Goal: Communication & Community: Participate in discussion

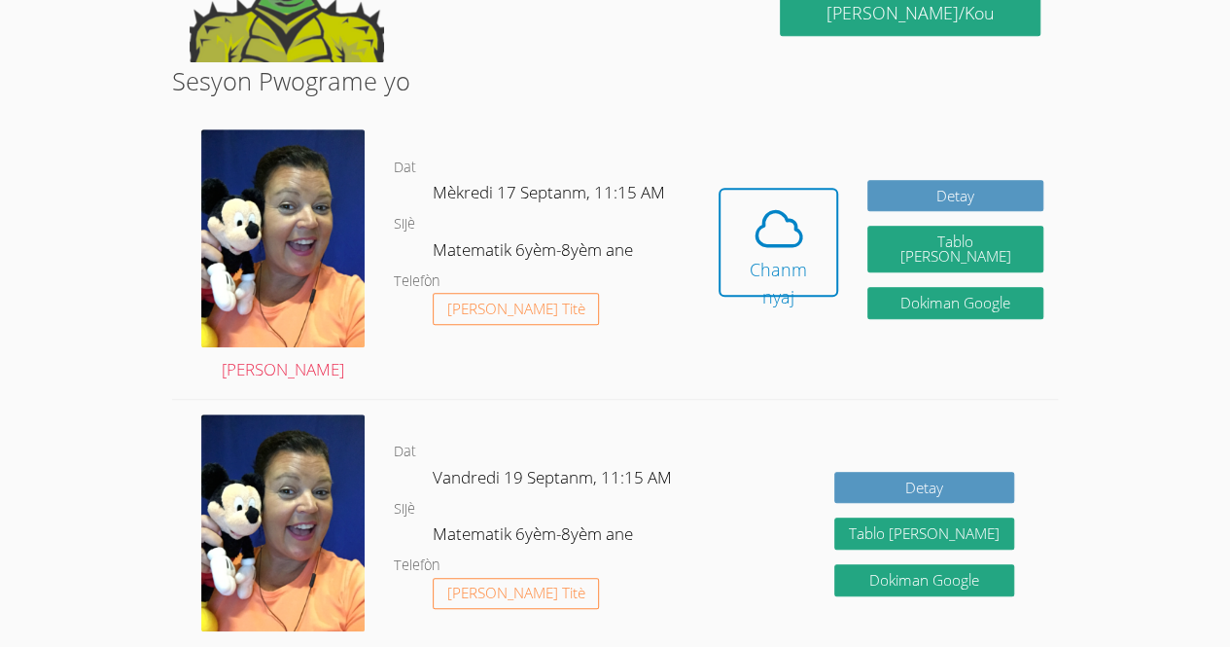
scroll to position [457, 0]
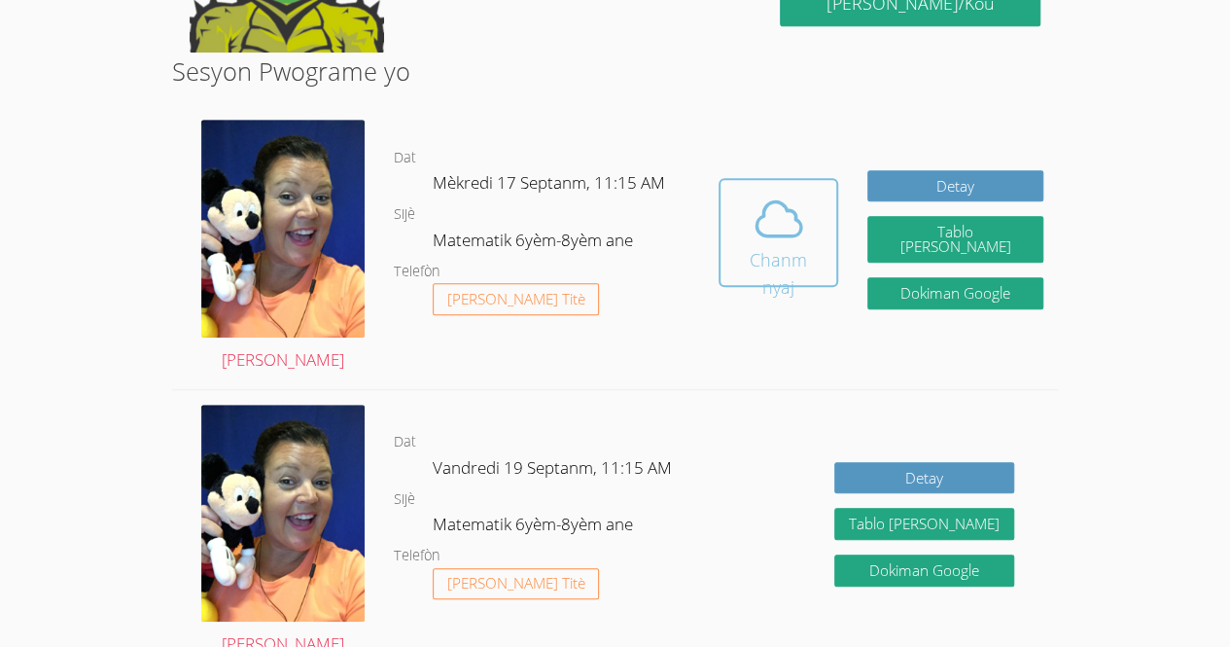
click at [763, 222] on icon at bounding box center [779, 218] width 45 height 34
click at [804, 230] on icon at bounding box center [779, 219] width 54 height 54
click at [823, 188] on button "Chanm nyaj" at bounding box center [779, 232] width 121 height 109
click at [794, 238] on icon at bounding box center [779, 219] width 54 height 54
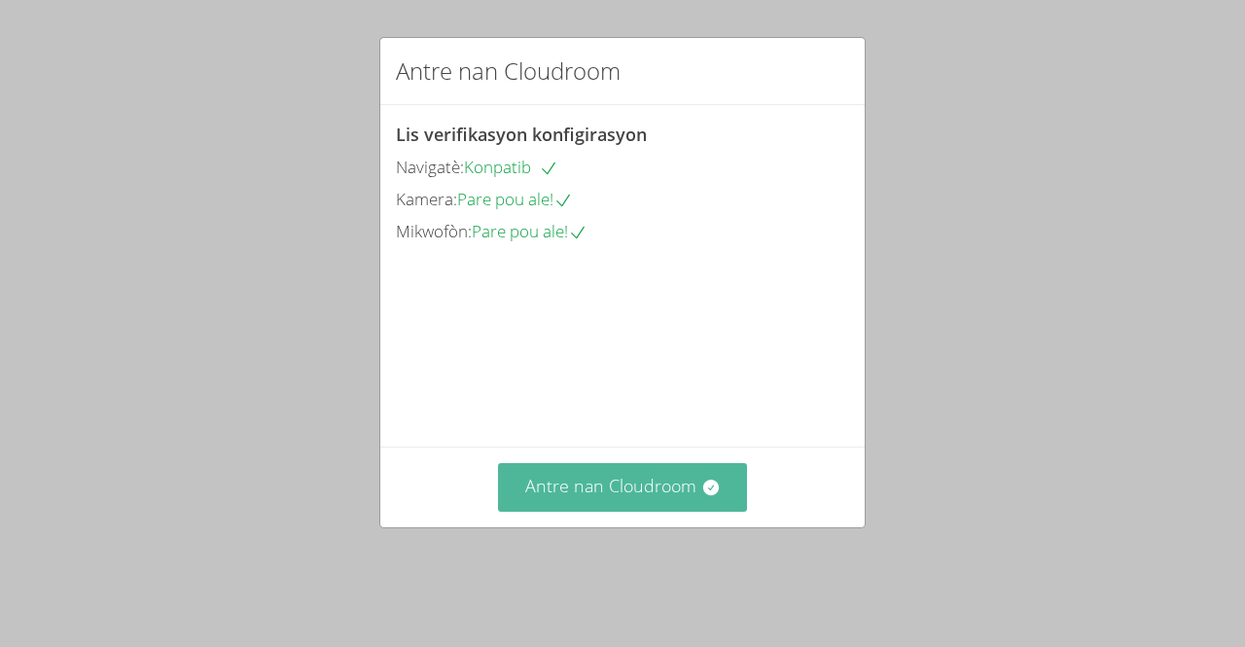
click at [530, 497] on font "Antre nan Cloudroom" at bounding box center [610, 485] width 171 height 23
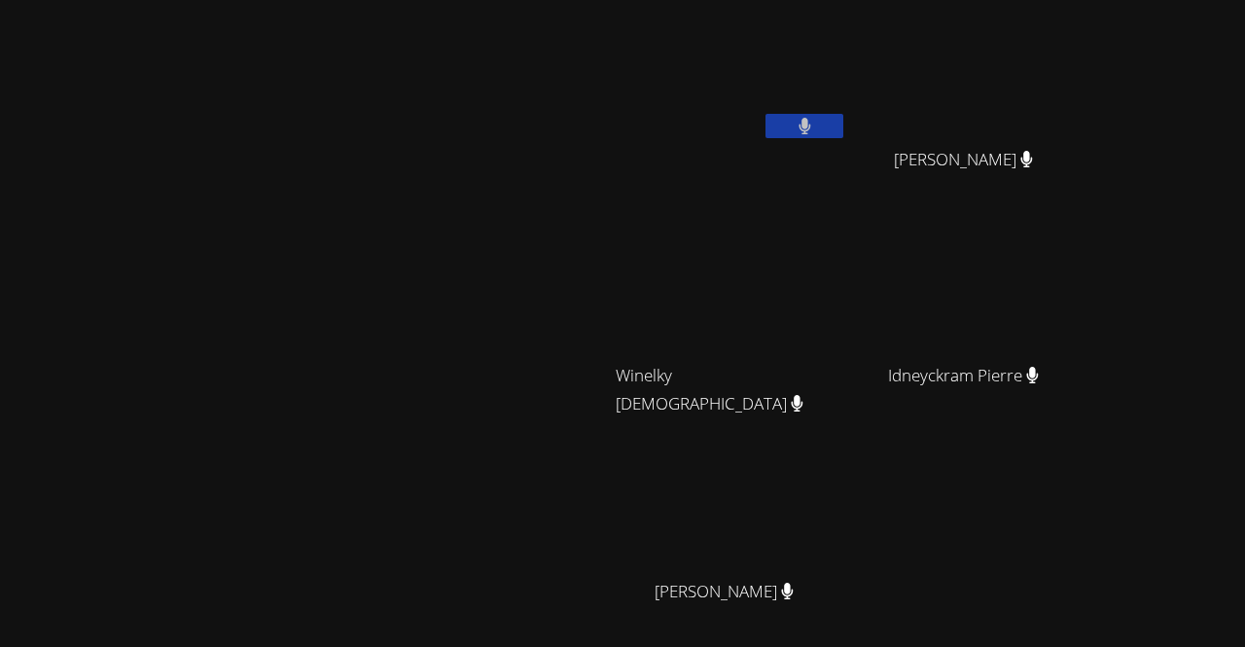
click at [1058, 523] on div "[PERSON_NAME] [PERSON_NAME] [PERSON_NAME] Winelky [PERSON_NAME] Winelky [PERSON…" at bounding box center [851, 328] width 471 height 640
click at [450, 465] on video at bounding box center [305, 371] width 292 height 334
click at [1022, 507] on div "[PERSON_NAME] [PERSON_NAME] [PERSON_NAME] Winelky [PERSON_NAME] Winelky [PERSON…" at bounding box center [851, 328] width 471 height 640
click at [844, 522] on video at bounding box center [731, 505] width 231 height 130
click at [450, 403] on video at bounding box center [305, 371] width 292 height 334
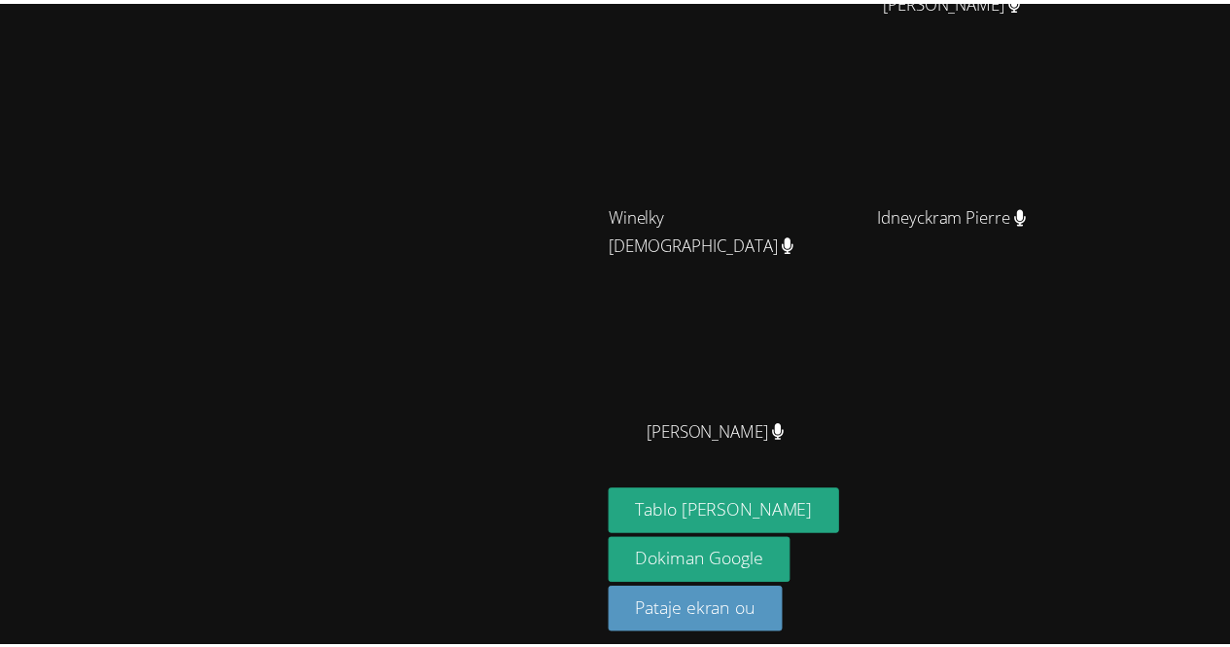
scroll to position [170, 0]
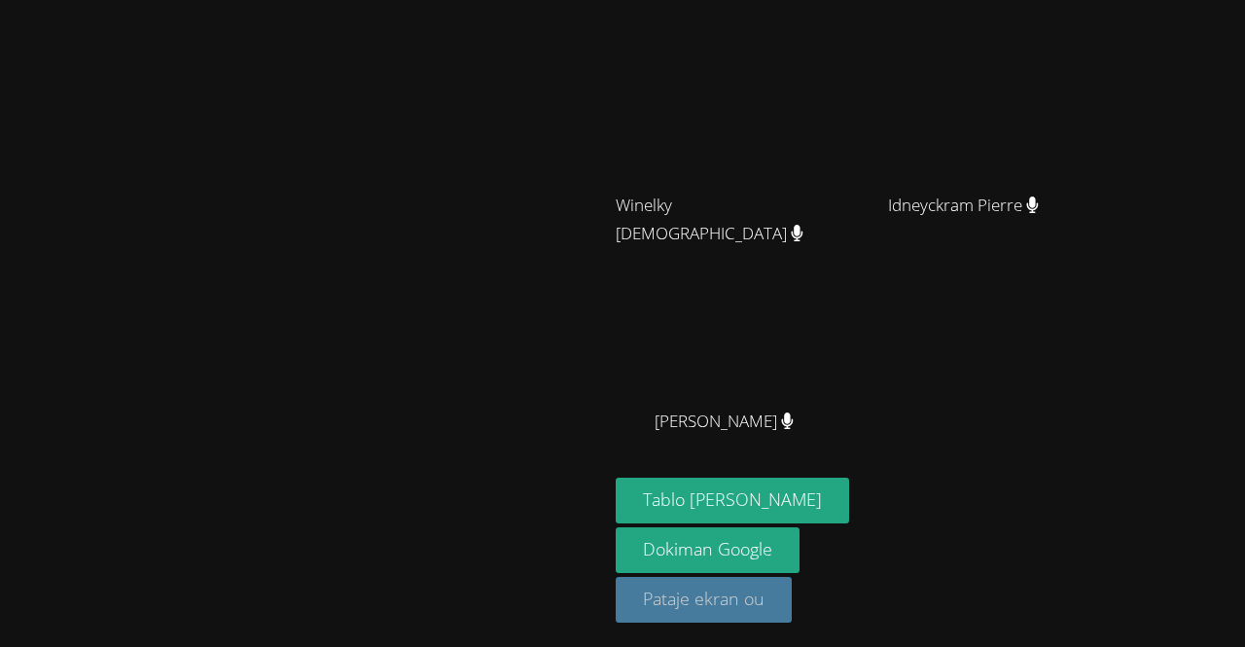
click at [764, 600] on font "Pataje ekran ou" at bounding box center [704, 597] width 122 height 23
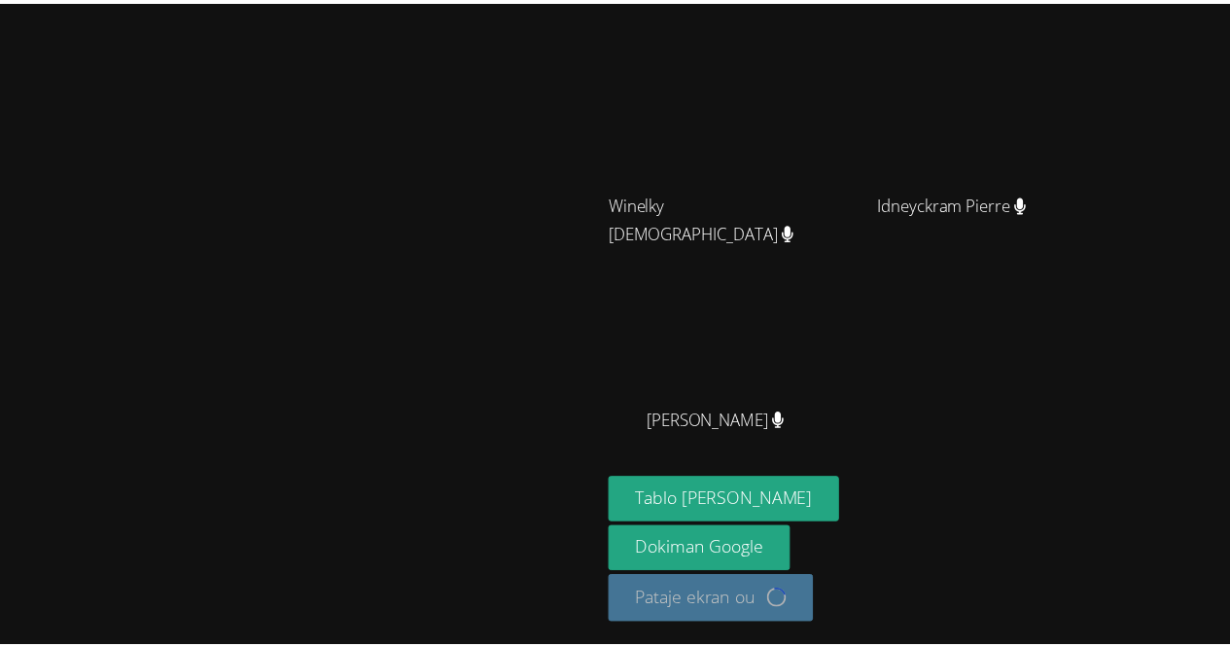
scroll to position [172, 0]
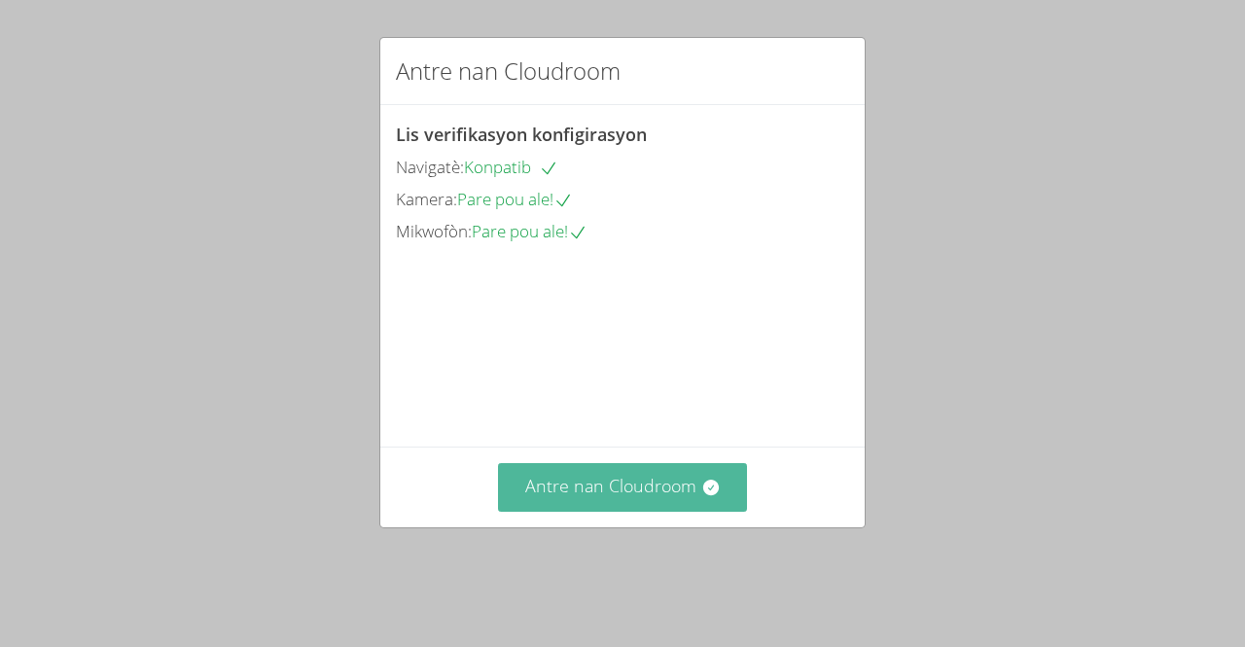
click at [576, 497] on font "Antre nan Cloudroom" at bounding box center [610, 485] width 171 height 23
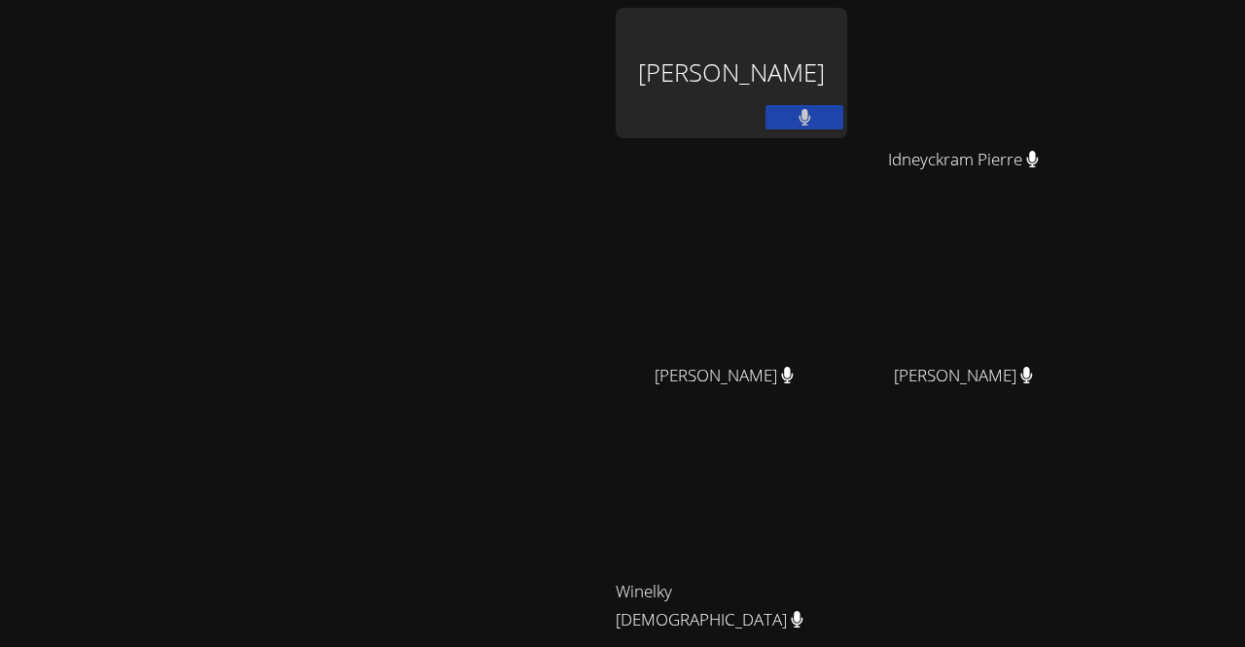
scroll to position [170, 0]
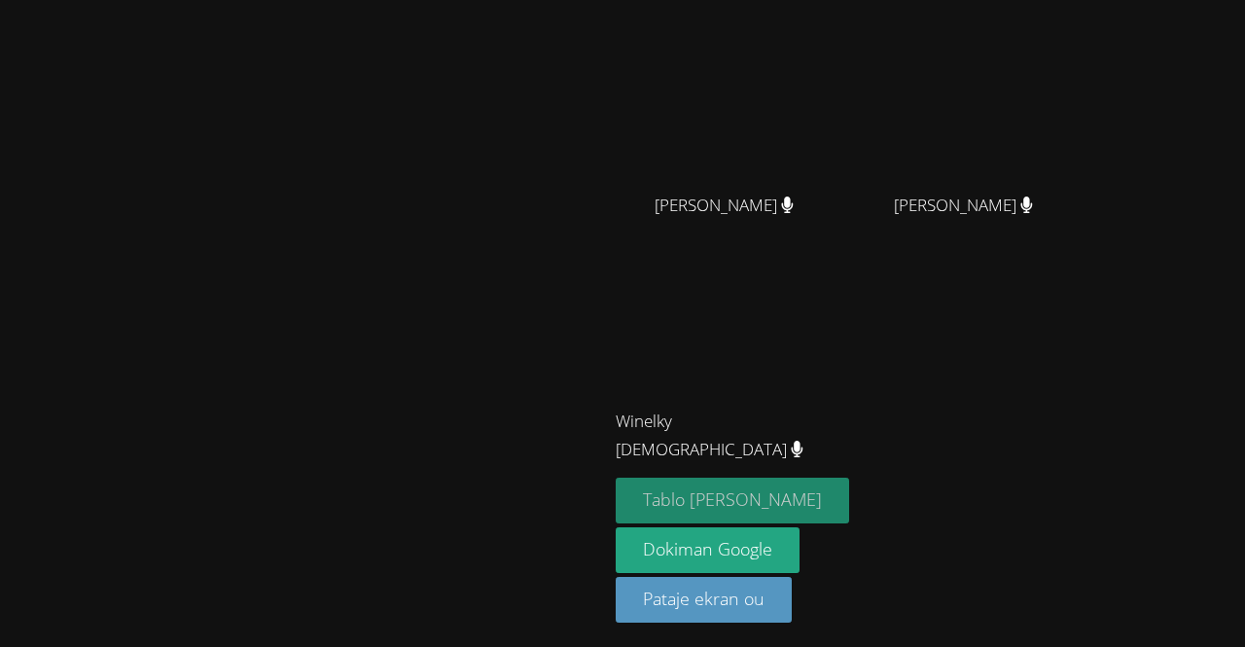
click at [811, 495] on font "Tablo [PERSON_NAME]" at bounding box center [732, 498] width 179 height 23
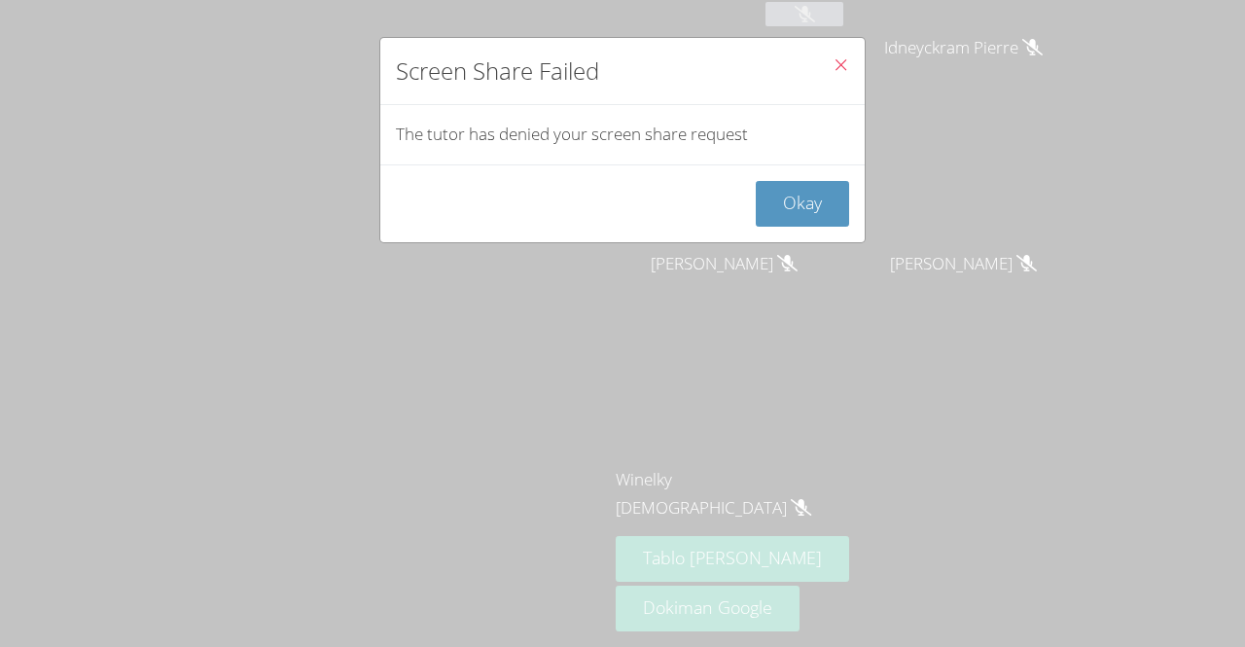
scroll to position [109, 0]
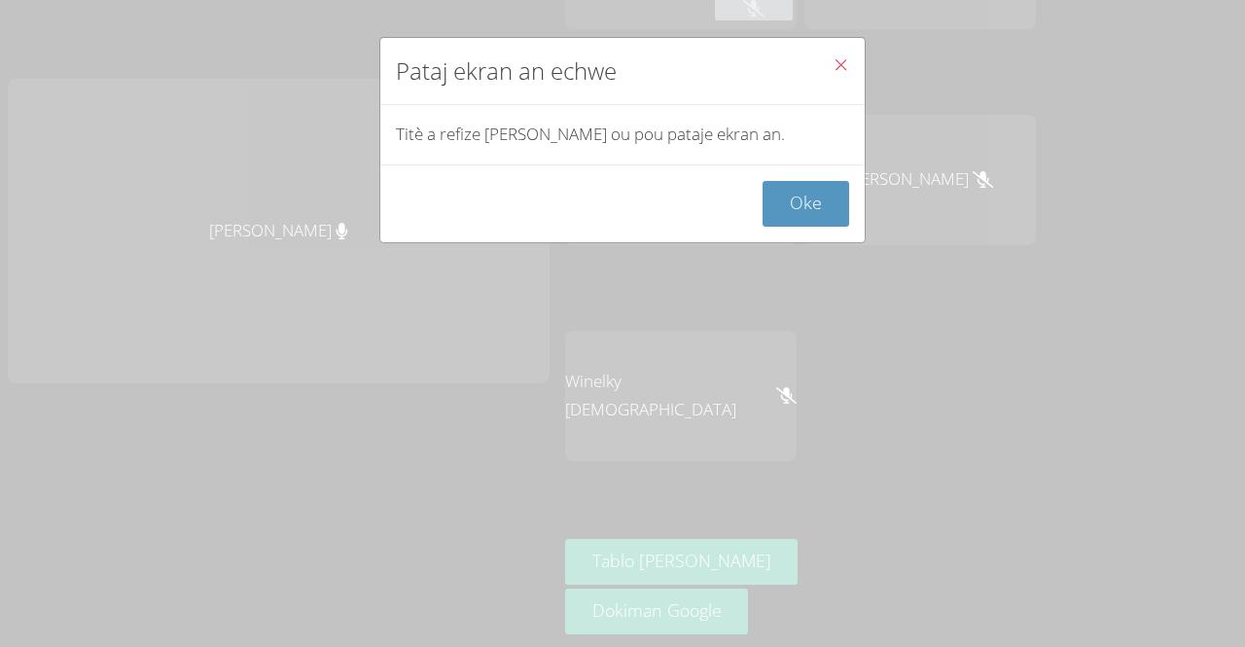
click at [817, 53] on button "Fèmen" at bounding box center [841, 67] width 48 height 59
click at [833, 61] on icon "Fèmen" at bounding box center [841, 64] width 17 height 17
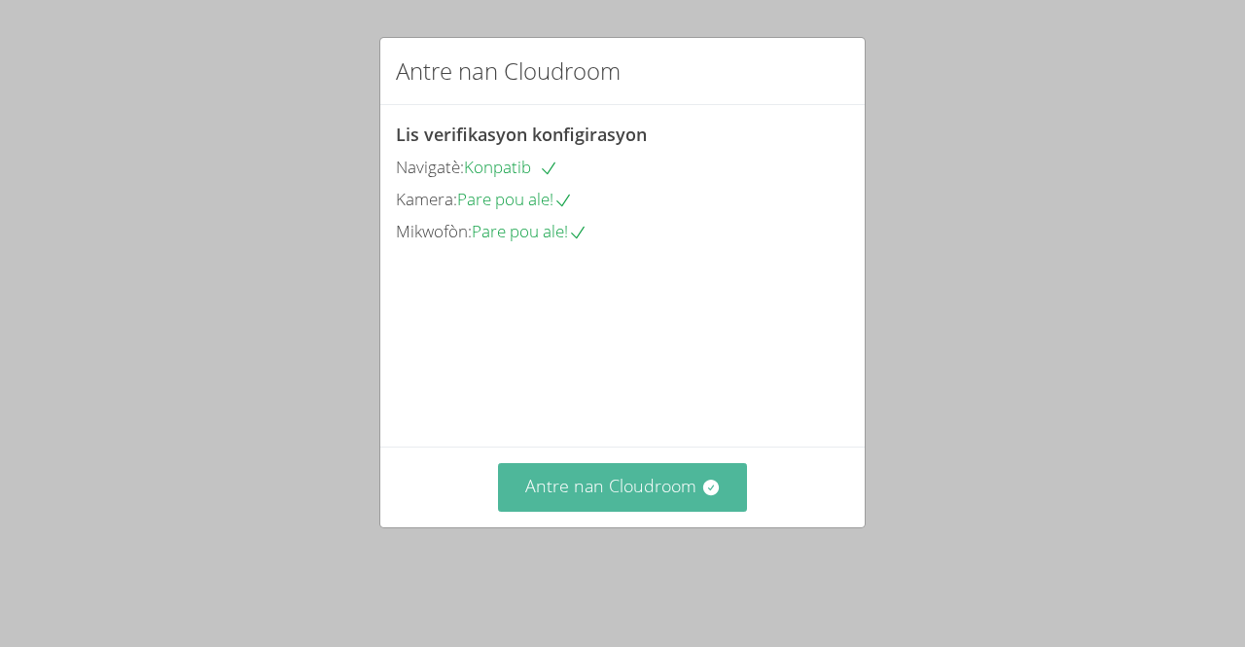
click at [596, 497] on font "Antre nan Cloudroom" at bounding box center [610, 485] width 171 height 23
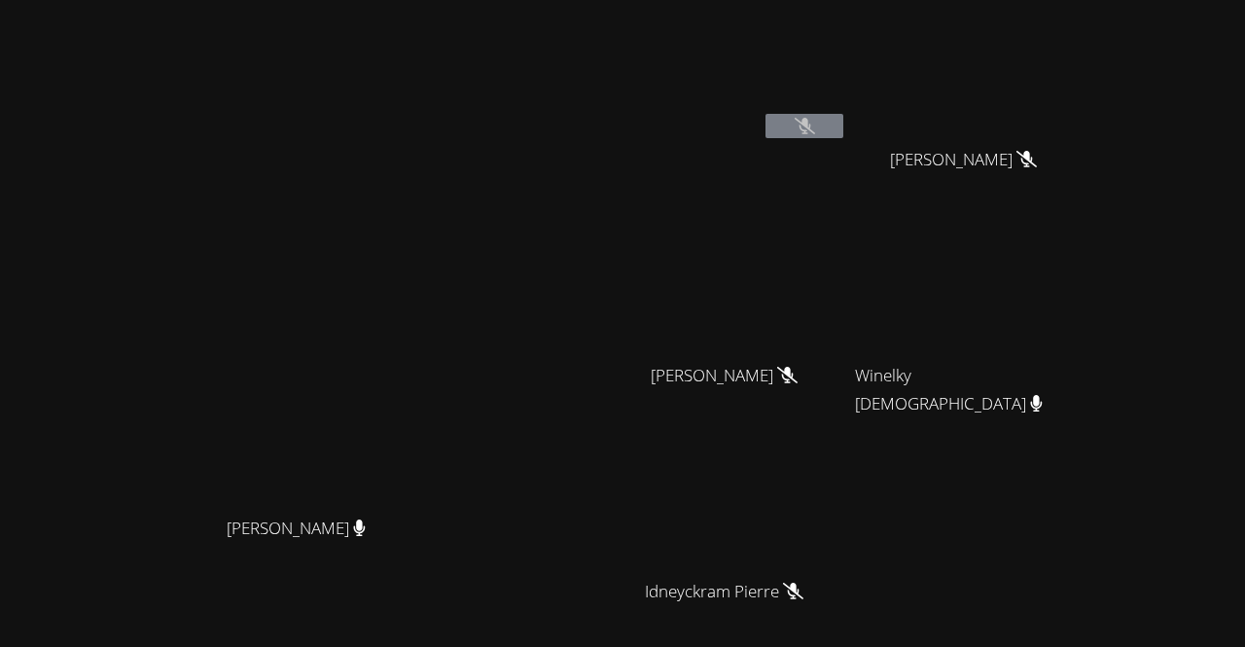
click at [815, 124] on icon at bounding box center [805, 126] width 20 height 17
click at [815, 126] on icon at bounding box center [805, 126] width 20 height 17
click at [815, 128] on icon at bounding box center [805, 126] width 20 height 17
click at [815, 119] on icon at bounding box center [805, 126] width 20 height 17
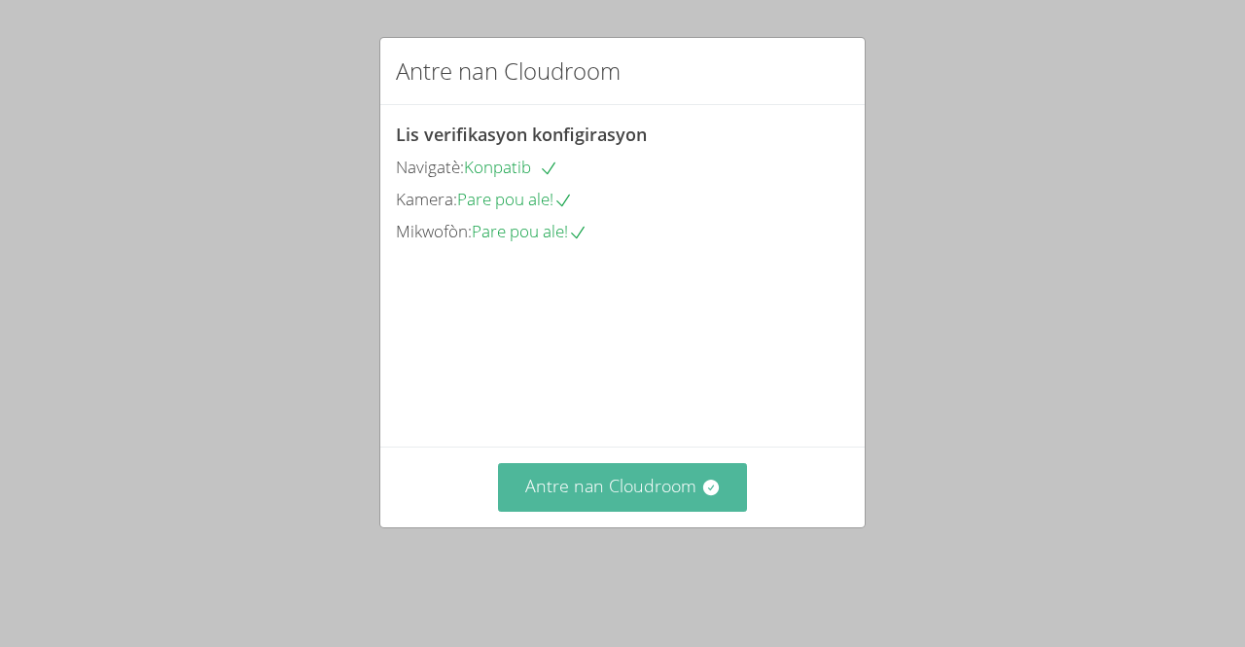
click at [601, 497] on font "Antre nan Cloudroom" at bounding box center [610, 485] width 171 height 23
click at [638, 497] on font "Antre nan Cloudroom" at bounding box center [610, 485] width 171 height 23
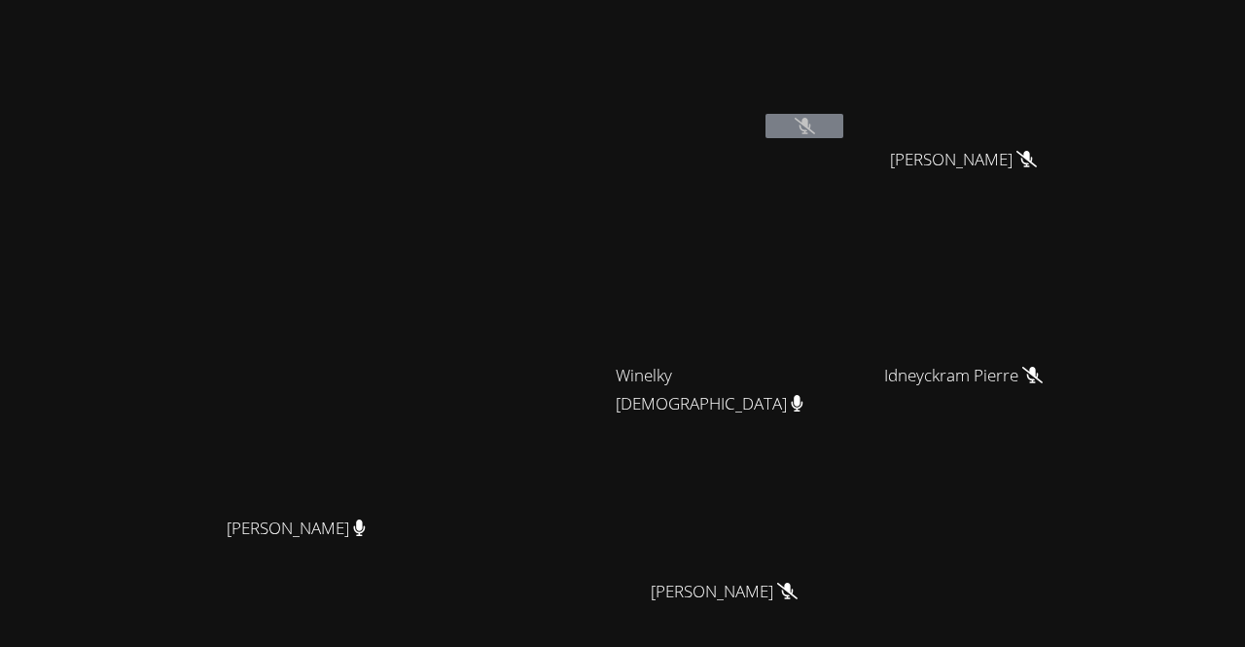
click at [450, 439] on video at bounding box center [305, 340] width 292 height 334
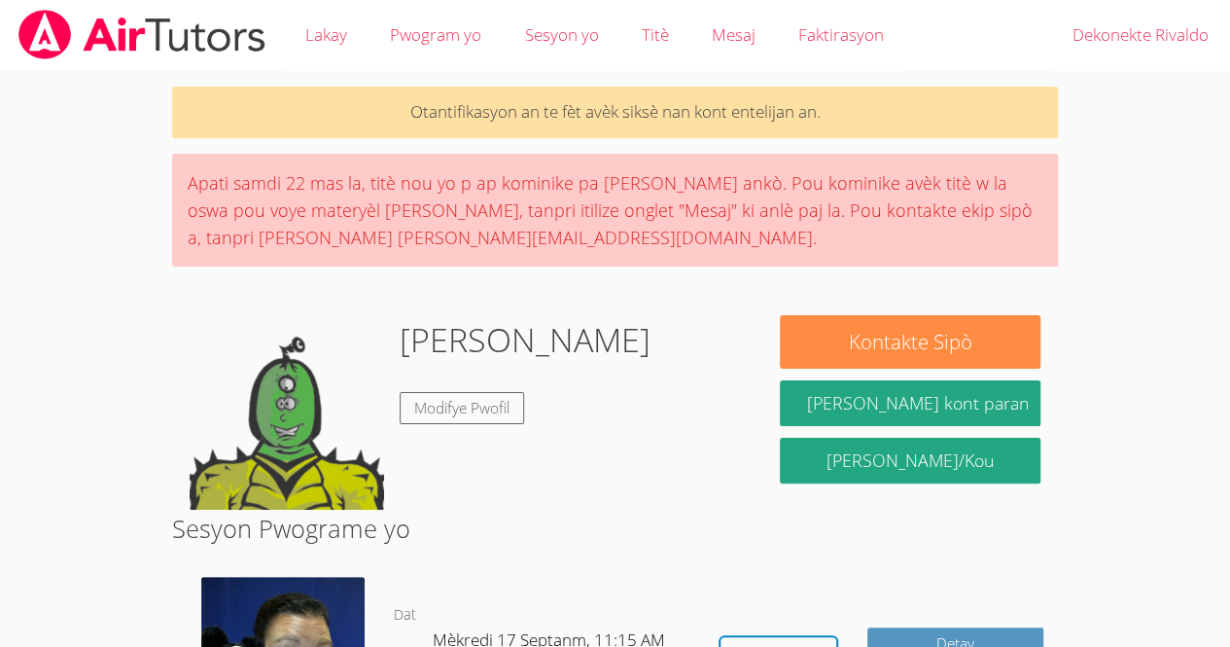
scroll to position [232, 0]
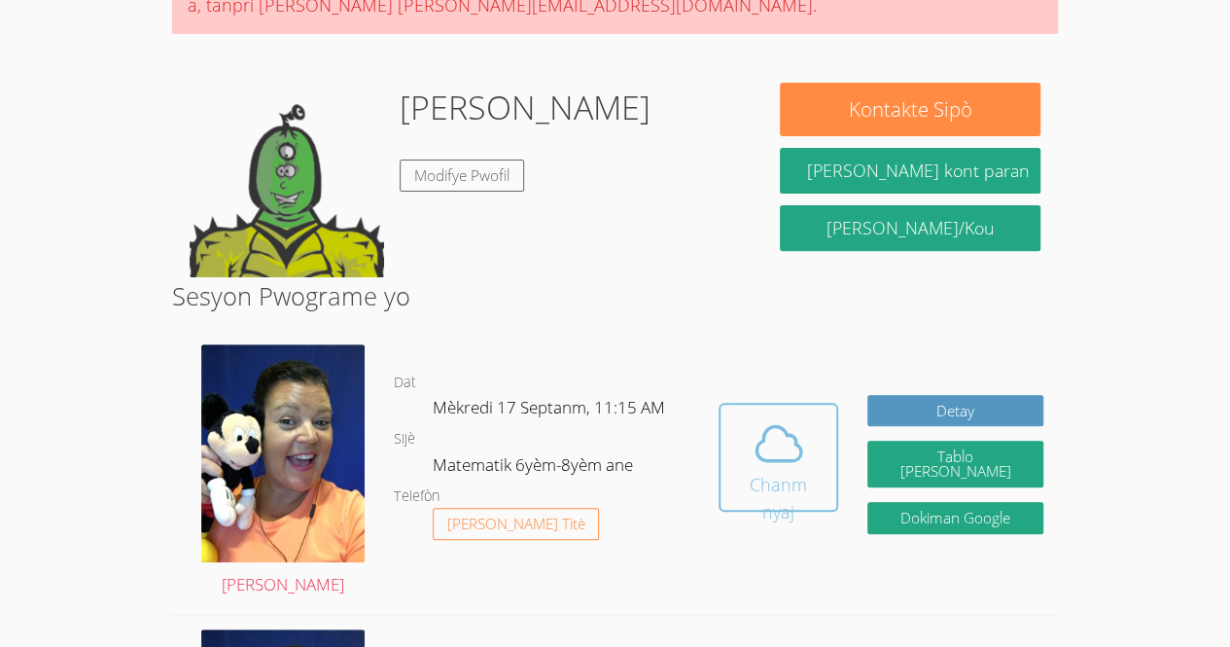
click at [745, 466] on span at bounding box center [778, 443] width 93 height 54
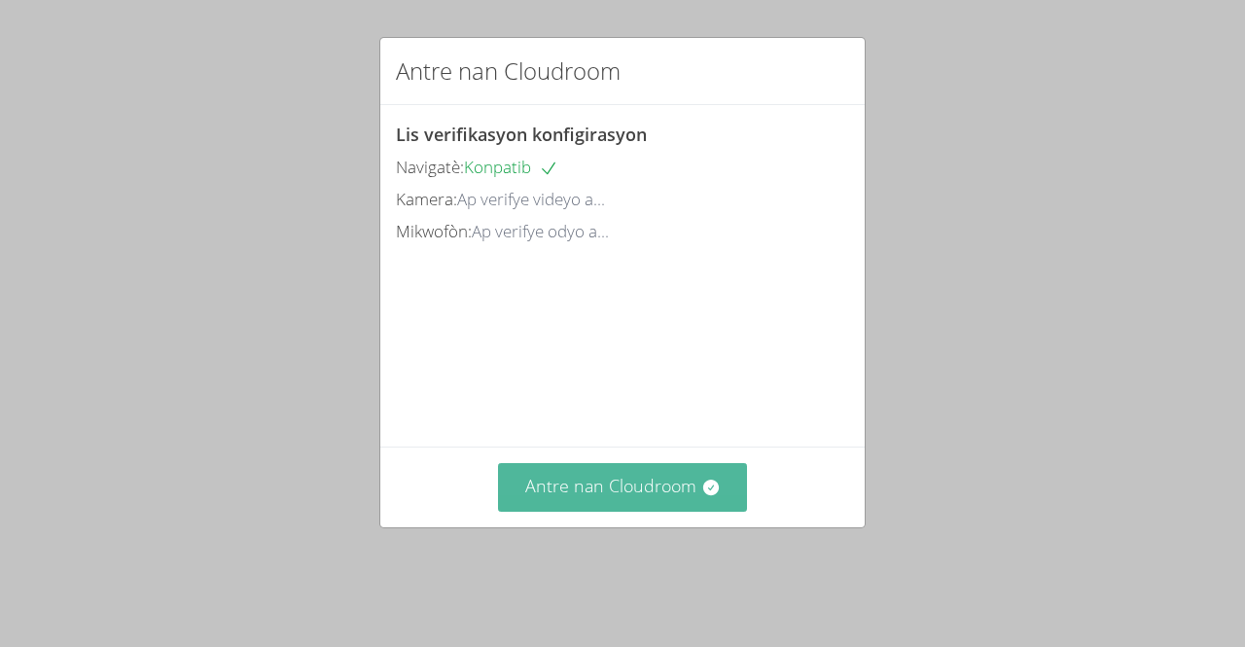
click at [550, 497] on font "Antre nan Cloudroom" at bounding box center [610, 485] width 171 height 23
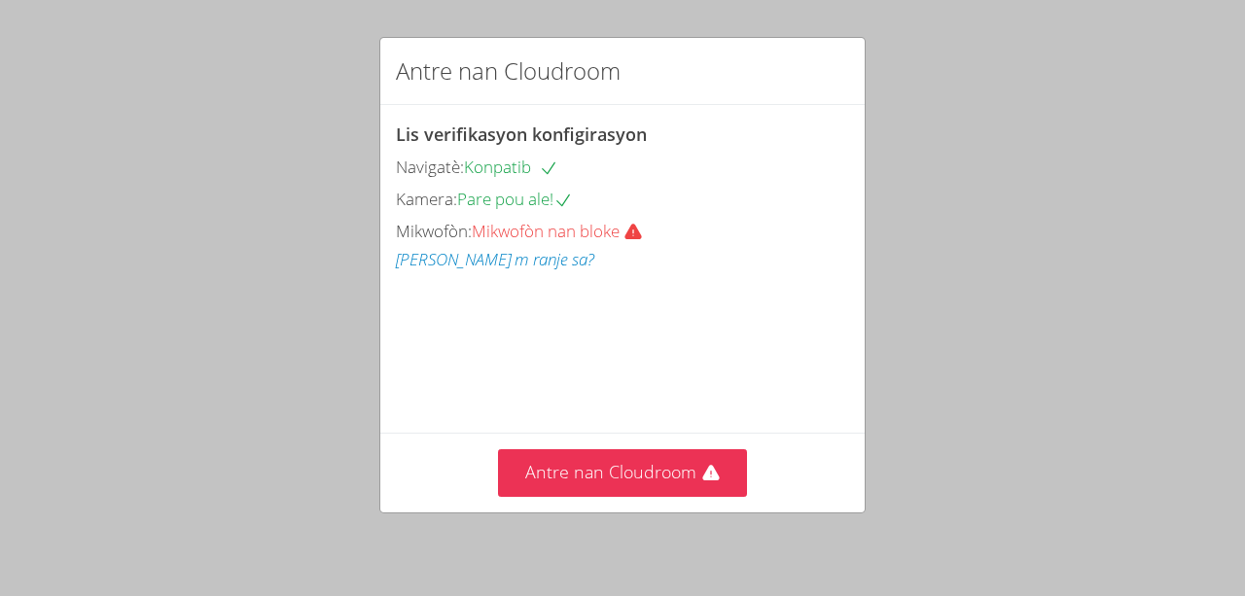
drag, startPoint x: 705, startPoint y: 153, endPoint x: 705, endPoint y: 102, distance: 50.6
click at [705, 102] on div "Antre nan Cloudroom Lis verifikasyon konfigirasyon Navigatè: Konpatib Kamera: P…" at bounding box center [622, 275] width 486 height 477
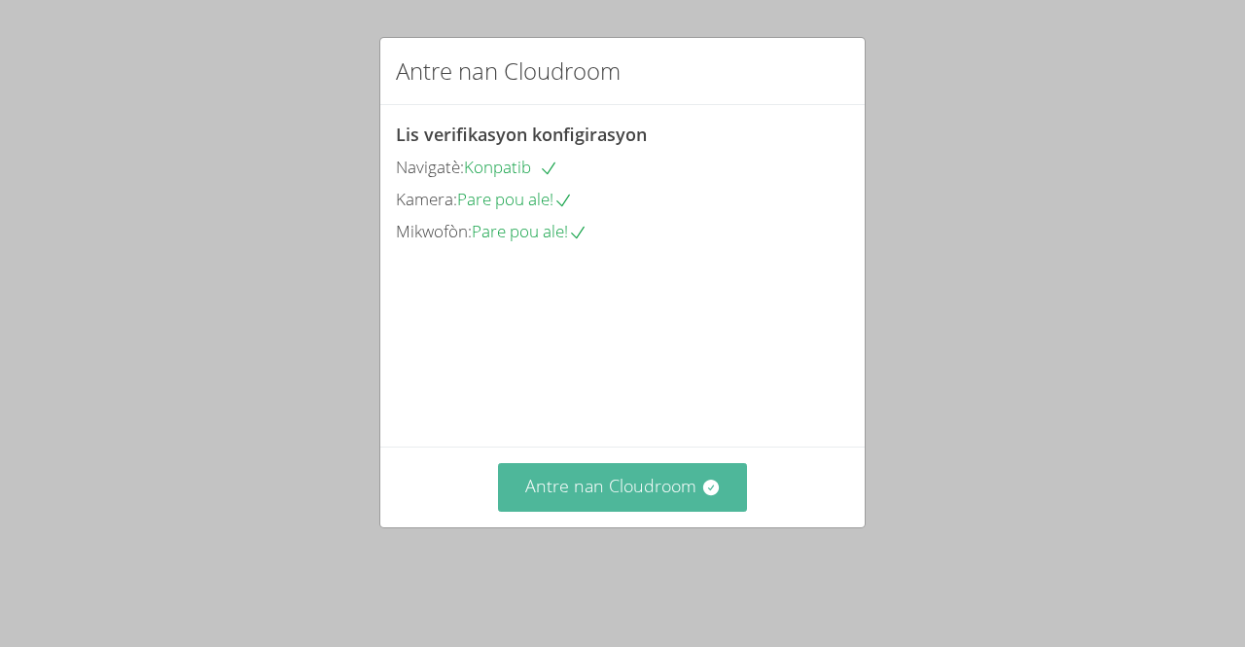
click at [628, 497] on font "Antre nan Cloudroom" at bounding box center [610, 485] width 171 height 23
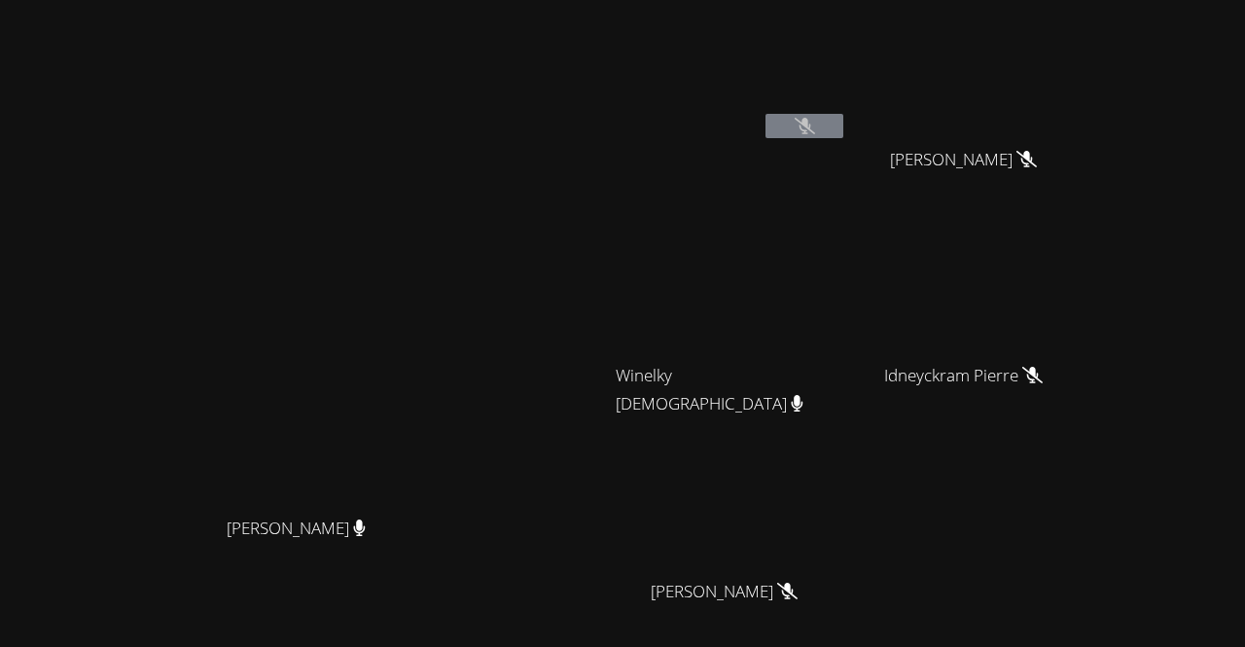
click at [1066, 514] on div "Rivaldo Jean Marvens Laloi Marvens Laloi Winelky Thelemaque Winelky Thelemaque …" at bounding box center [851, 328] width 471 height 640
click at [1086, 544] on div "Rivaldo Jean Marvens Laloi Marvens Laloi Winelky Thelemaque Winelky Thelemaque …" at bounding box center [851, 328] width 471 height 640
click at [847, 544] on video at bounding box center [731, 505] width 231 height 130
click at [450, 413] on video at bounding box center [305, 340] width 292 height 334
drag, startPoint x: 484, startPoint y: 413, endPoint x: 625, endPoint y: 3, distance: 434.0
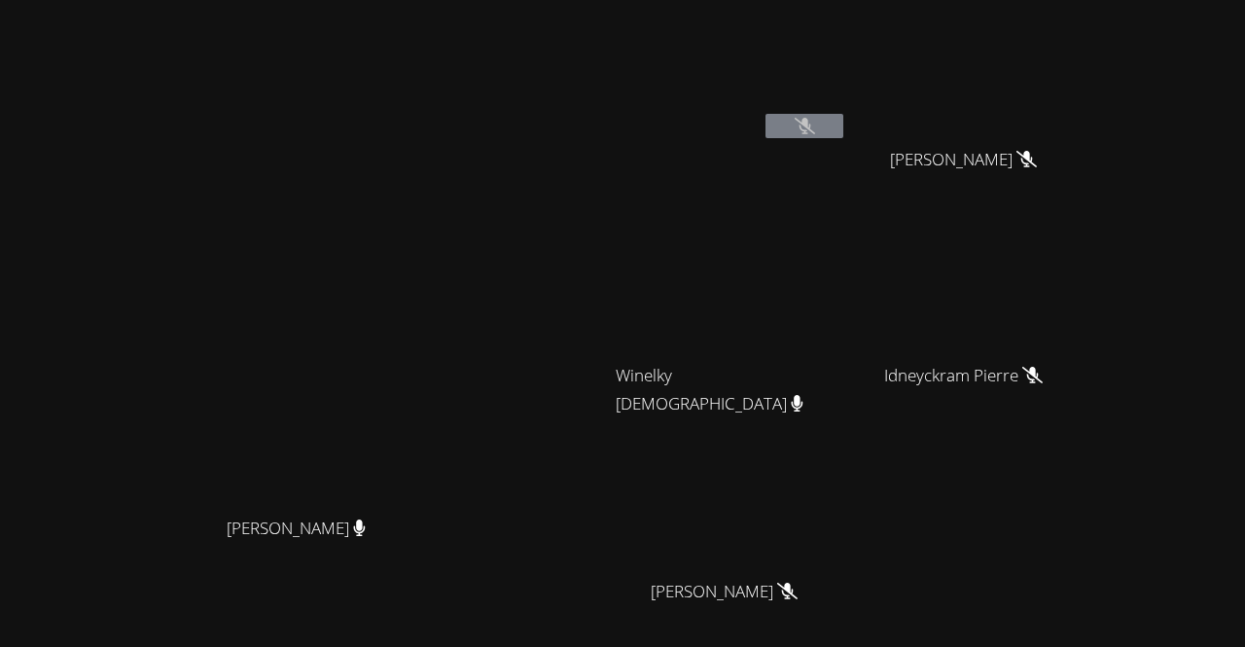
click at [608, 3] on main "Peggy Koutas Peggy Koutas" at bounding box center [304, 379] width 608 height 759
click at [560, 137] on div "Peggy Koutas Peggy Koutas" at bounding box center [304, 379] width 592 height 743
click at [785, 200] on div "[PERSON_NAME]" at bounding box center [731, 112] width 231 height 208
click at [801, 258] on video at bounding box center [731, 289] width 231 height 130
click at [274, 398] on video at bounding box center [305, 340] width 292 height 334
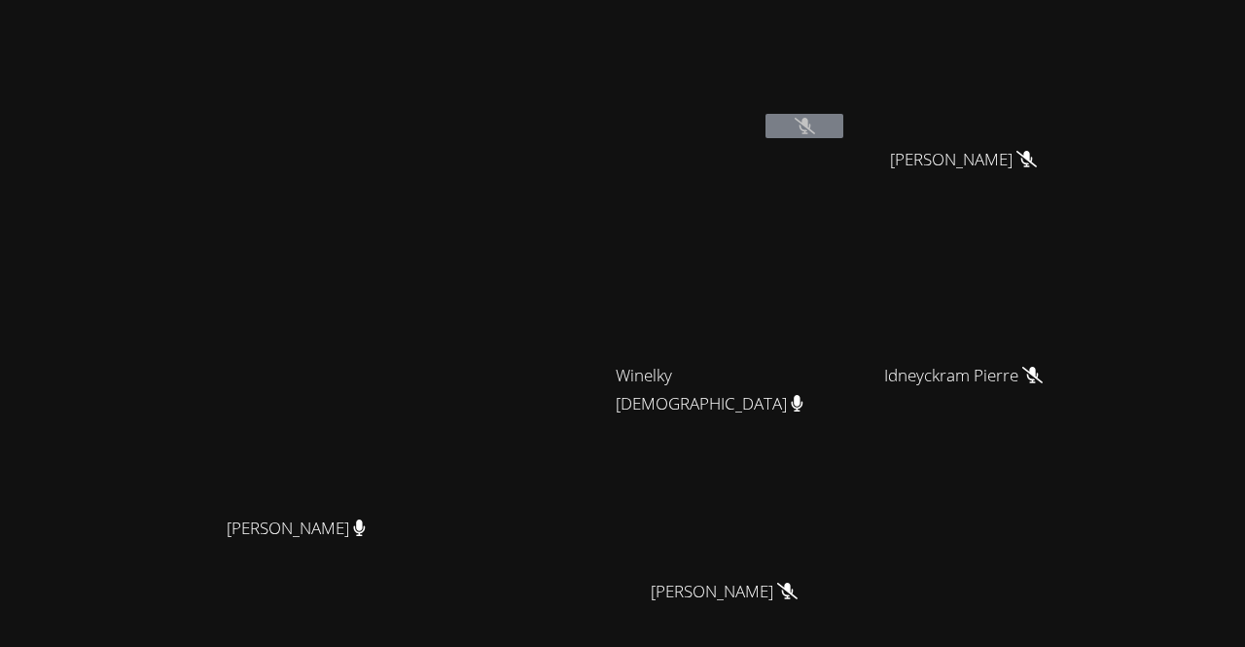
click at [313, 393] on video at bounding box center [305, 340] width 292 height 334
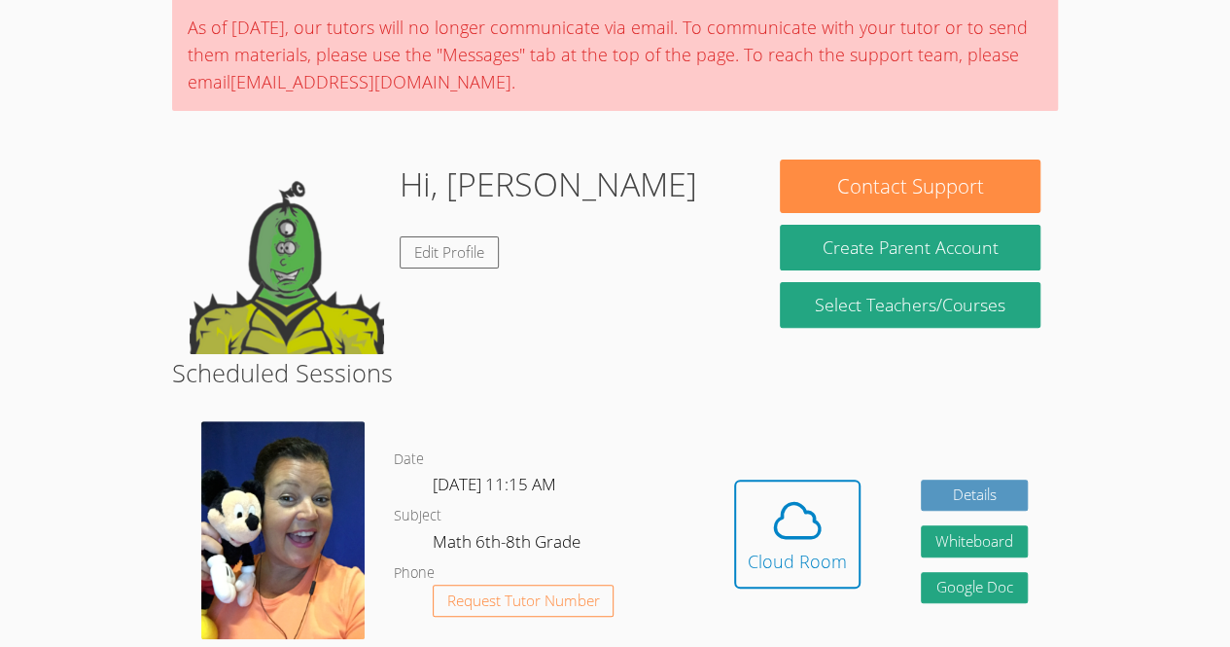
scroll to position [158, 0]
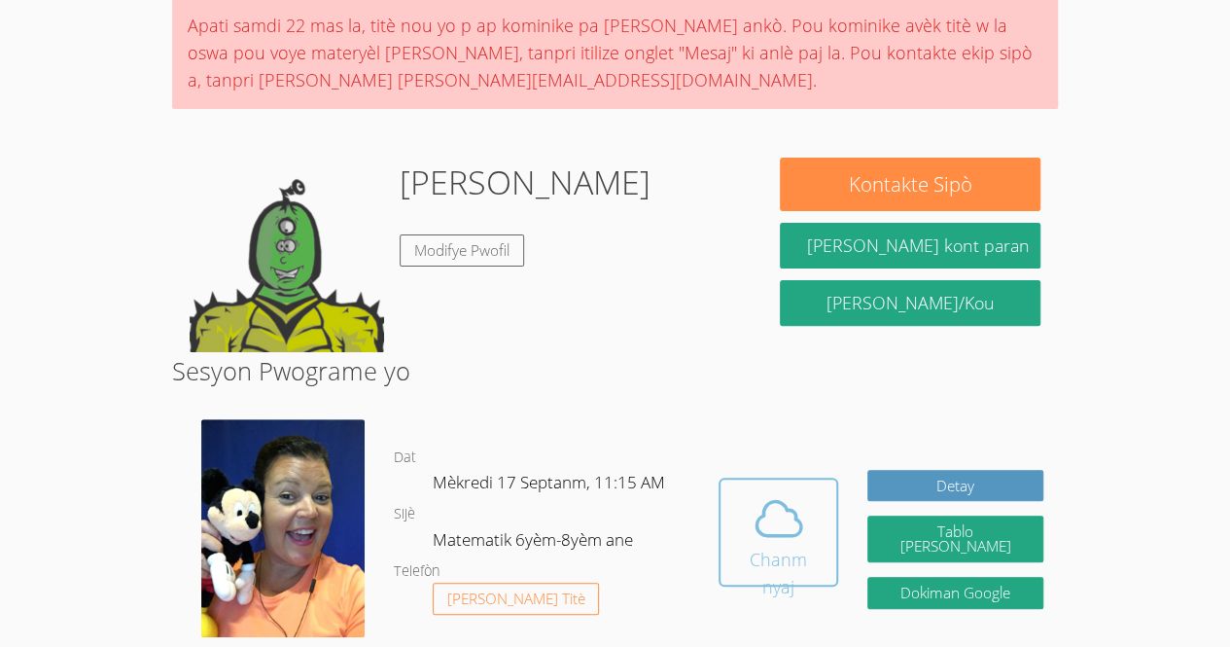
click at [801, 519] on icon at bounding box center [779, 518] width 45 height 34
click at [759, 510] on span at bounding box center [778, 518] width 93 height 54
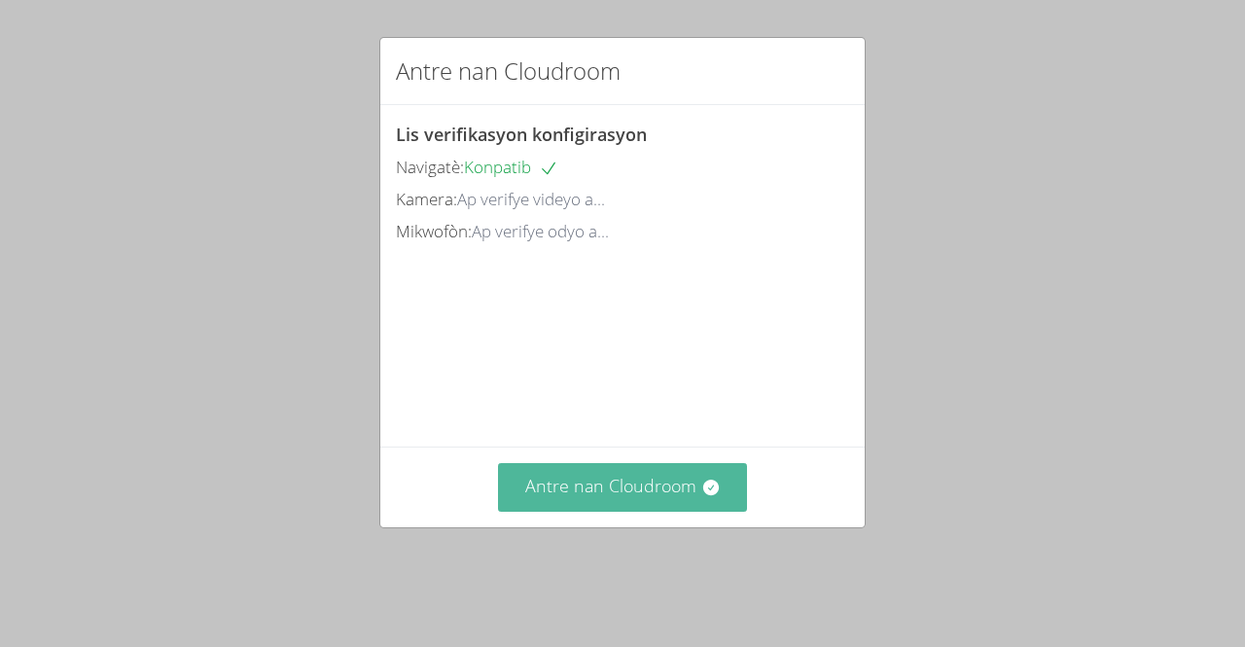
click at [683, 497] on button "Antre nan Cloudroom" at bounding box center [623, 487] width 250 height 48
click at [607, 511] on button "Antre nan Cloudroom" at bounding box center [623, 487] width 250 height 48
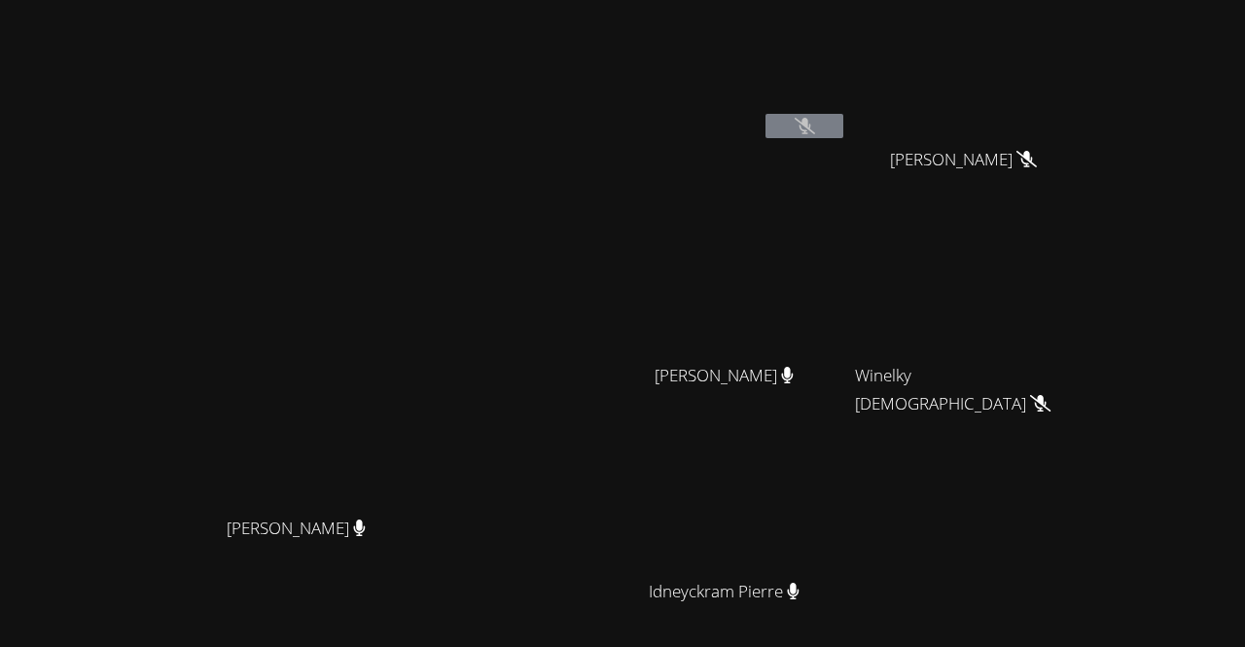
click at [450, 495] on video at bounding box center [305, 340] width 292 height 334
click at [830, 404] on div "[PERSON_NAME]" at bounding box center [731, 393] width 231 height 78
click at [755, 326] on video at bounding box center [731, 289] width 231 height 130
click at [728, 497] on video at bounding box center [731, 505] width 231 height 130
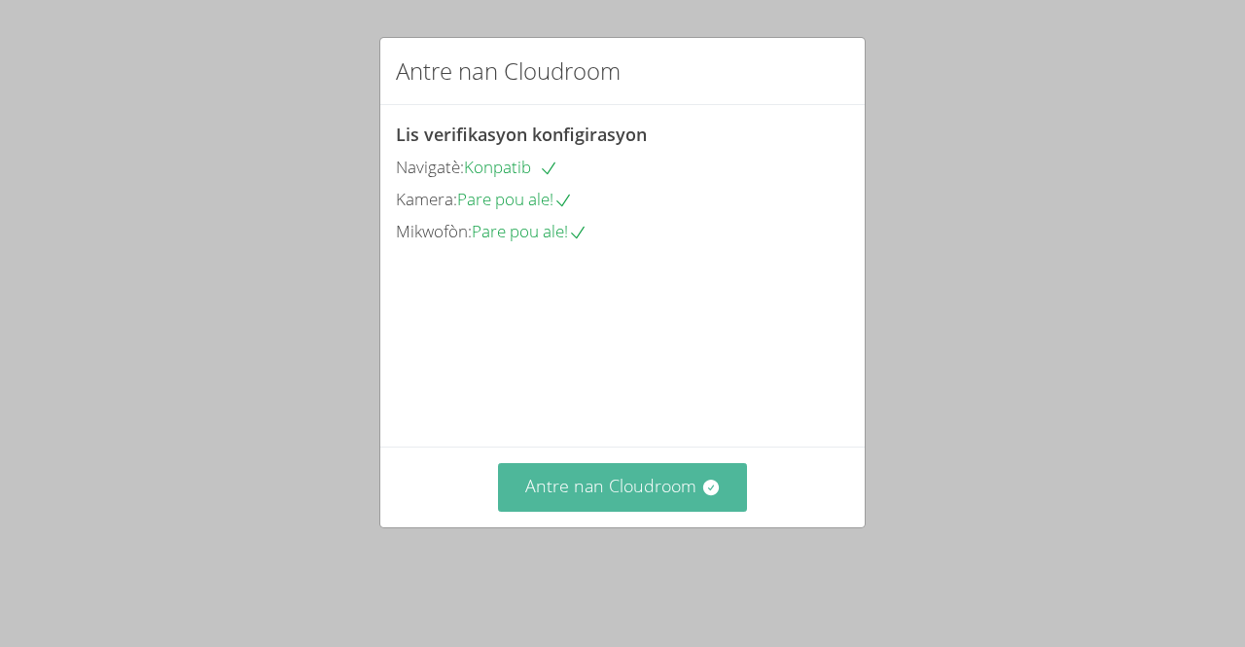
click at [646, 497] on font "Antre nan Cloudroom" at bounding box center [610, 485] width 171 height 23
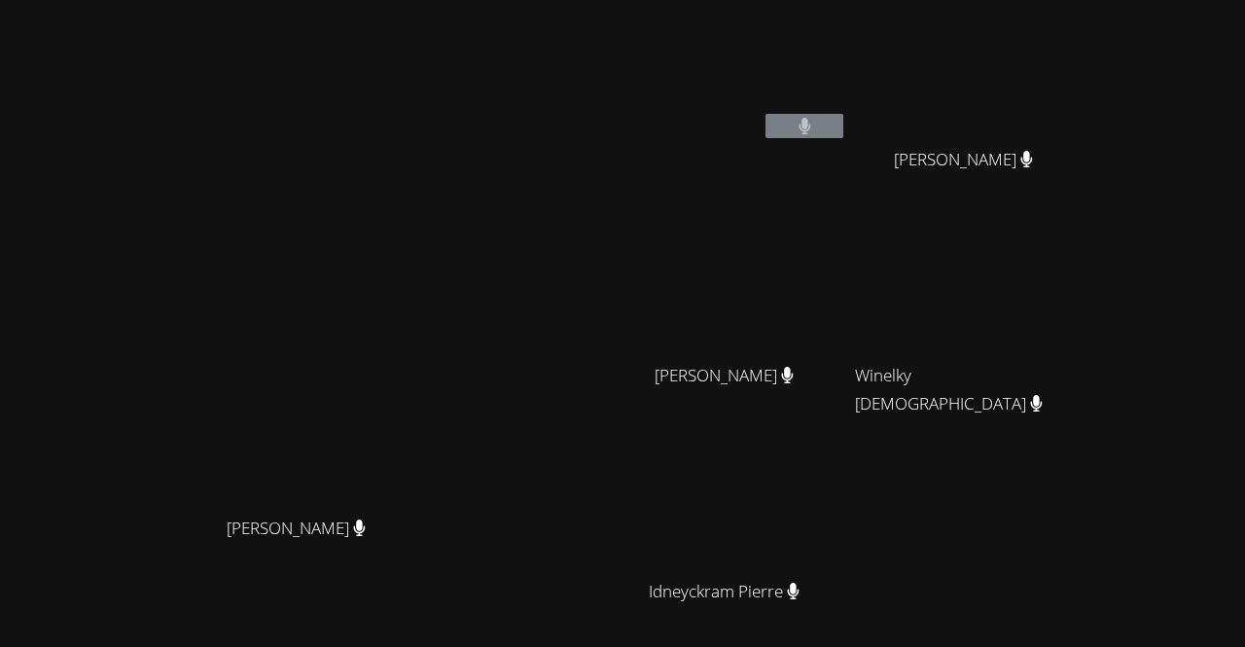
click at [1086, 551] on div "[PERSON_NAME] [PERSON_NAME] [PERSON_NAME] [PERSON_NAME] [PERSON_NAME] Winelky […" at bounding box center [851, 328] width 471 height 640
click at [1086, 504] on div "[PERSON_NAME] [PERSON_NAME] [PERSON_NAME] [PERSON_NAME] [PERSON_NAME] Winelky […" at bounding box center [851, 328] width 471 height 640
click at [243, 376] on video at bounding box center [305, 340] width 292 height 334
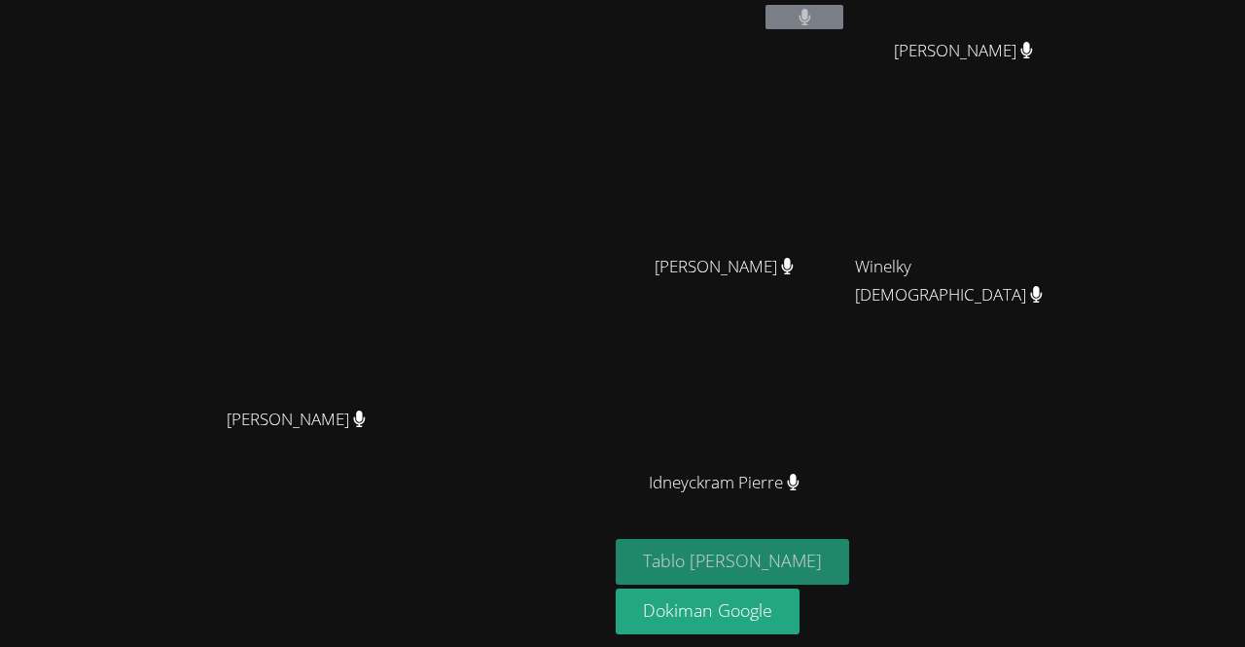
click at [753, 550] on font "Tablo [PERSON_NAME]" at bounding box center [732, 560] width 179 height 23
